Goal: Information Seeking & Learning: Check status

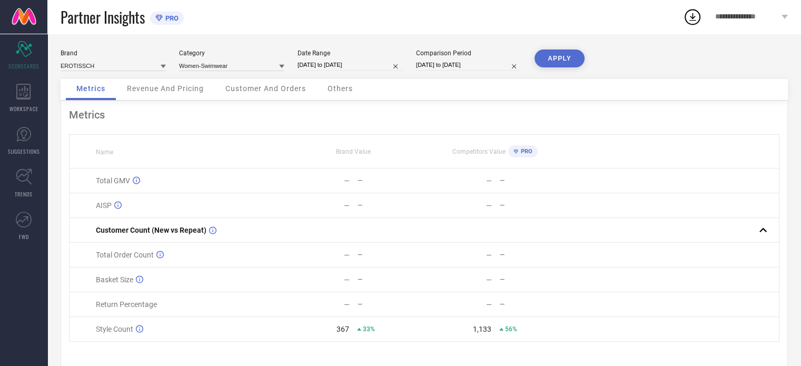
click at [170, 88] on span "Revenue And Pricing" at bounding box center [165, 88] width 77 height 8
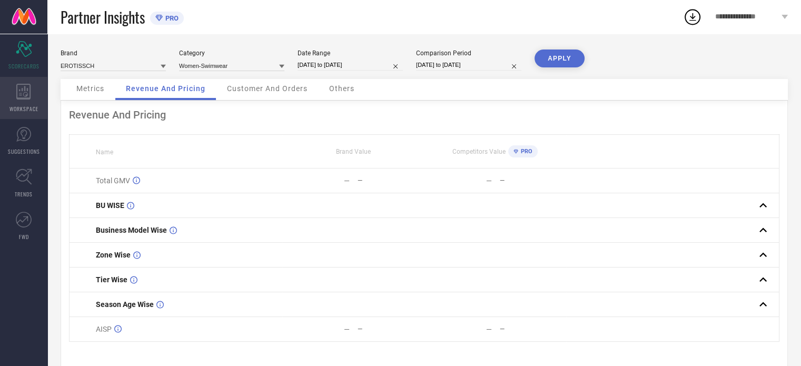
click at [26, 96] on icon at bounding box center [23, 92] width 15 height 16
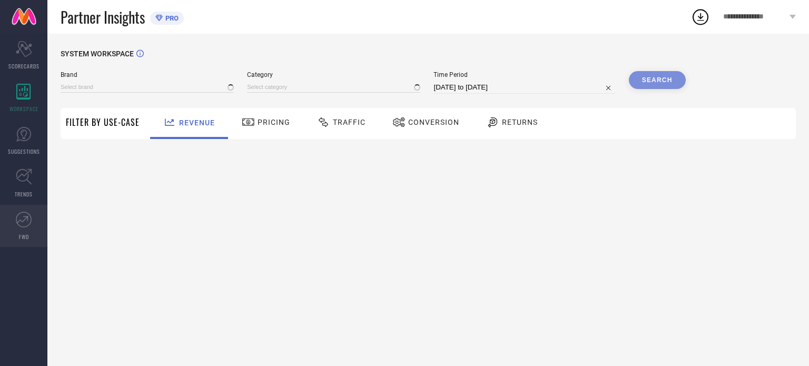
type input "EROTISSCH"
type input "All"
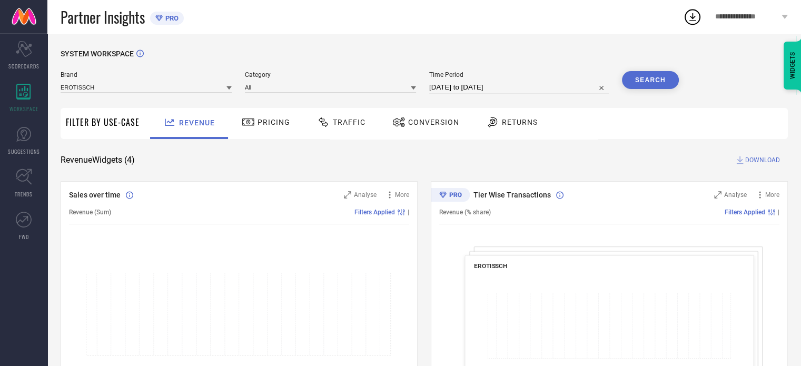
click at [429, 122] on span "Conversion" at bounding box center [433, 122] width 51 height 8
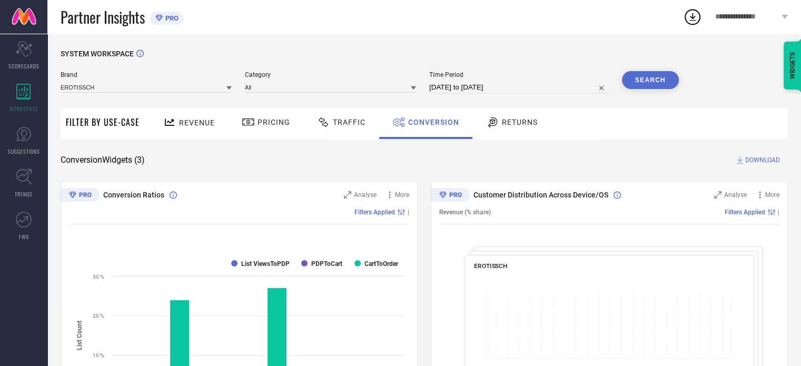
click at [329, 125] on div at bounding box center [325, 122] width 16 height 13
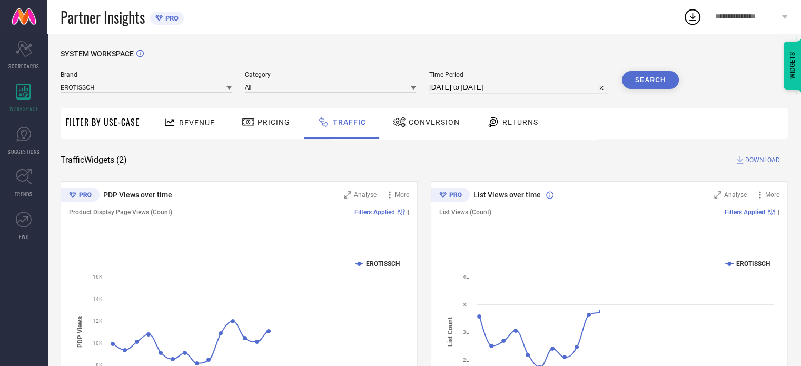
click at [265, 122] on span "Pricing" at bounding box center [274, 122] width 33 height 8
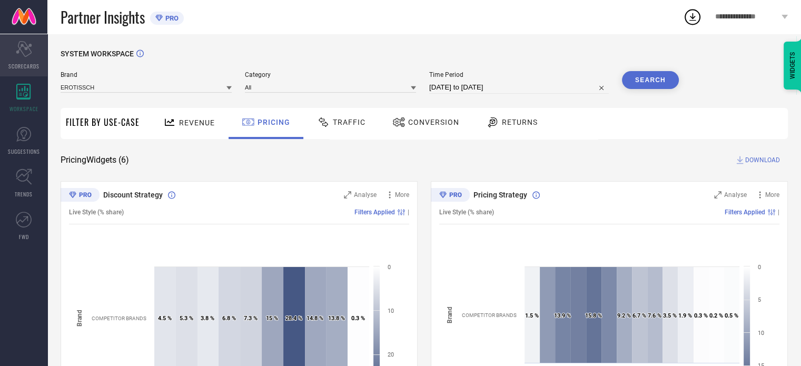
click at [38, 52] on div "Scorecard SCORECARDS" at bounding box center [23, 55] width 47 height 42
